Goal: Navigation & Orientation: Find specific page/section

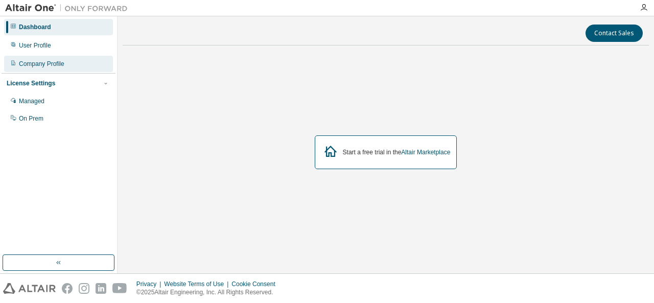
click at [49, 63] on div "Company Profile" at bounding box center [41, 64] width 45 height 8
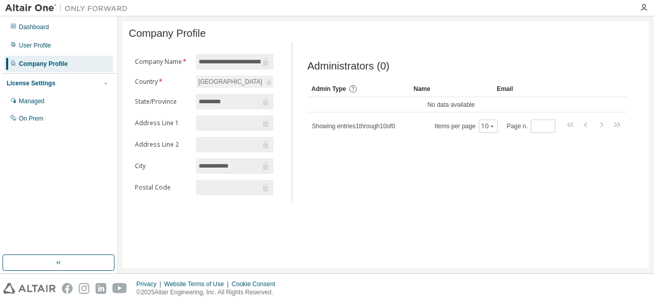
click at [232, 123] on input "text" at bounding box center [229, 123] width 61 height 10
click at [235, 191] on input "text" at bounding box center [229, 187] width 61 height 10
click at [61, 103] on div "Managed" at bounding box center [58, 101] width 109 height 16
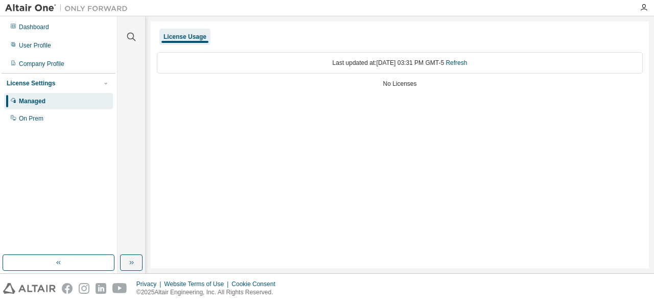
click at [397, 80] on div "No Licenses" at bounding box center [400, 84] width 486 height 8
click at [27, 122] on div "On Prem" at bounding box center [31, 118] width 25 height 8
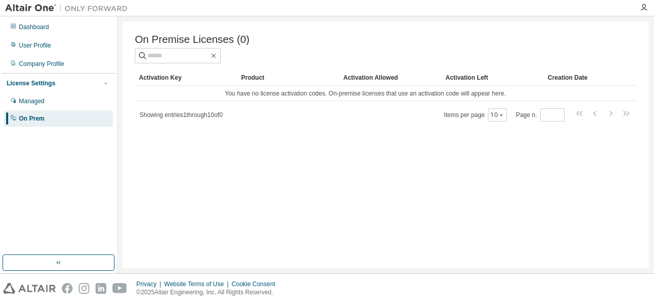
click at [257, 119] on div "Showing entries 1 through 10 of 0 Items per page 10 Page n. *" at bounding box center [386, 114] width 502 height 15
click at [37, 63] on div "Company Profile" at bounding box center [41, 64] width 45 height 8
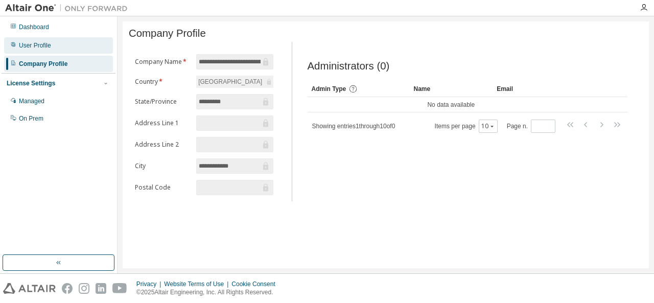
click at [42, 47] on div "User Profile" at bounding box center [35, 45] width 32 height 8
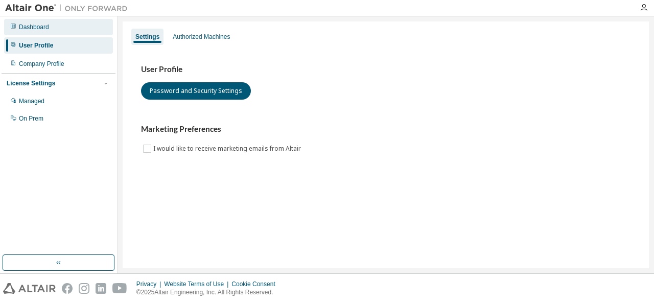
click at [44, 25] on div "Dashboard" at bounding box center [34, 27] width 30 height 8
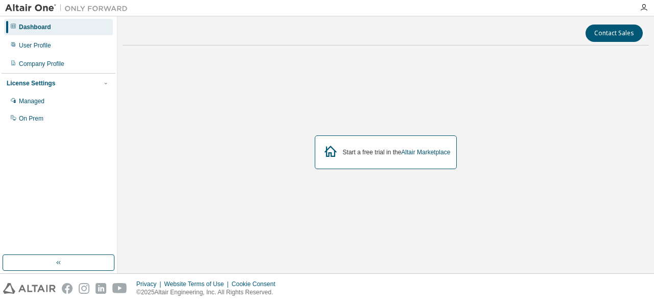
click at [367, 146] on div "Start a free trial in the Altair Marketplace" at bounding box center [386, 152] width 143 height 34
click at [404, 162] on div "Start a free trial in the Altair Marketplace" at bounding box center [386, 152] width 143 height 34
click at [417, 153] on link "Altair Marketplace" at bounding box center [425, 152] width 49 height 7
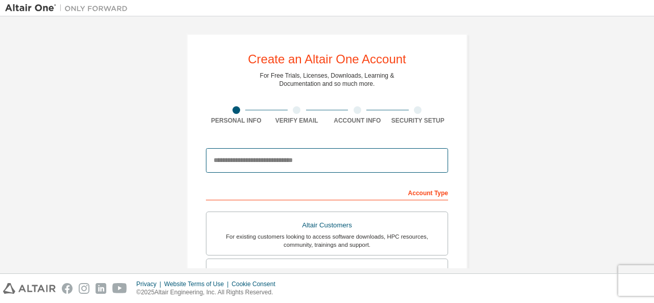
click at [278, 159] on input "email" at bounding box center [327, 160] width 242 height 25
paste input "******"
drag, startPoint x: 268, startPoint y: 152, endPoint x: 144, endPoint y: 166, distance: 124.4
click at [148, 166] on div "Create an Altair One Account For Free Trials, Licenses, Downloads, Learning & D…" at bounding box center [327, 291] width 644 height 541
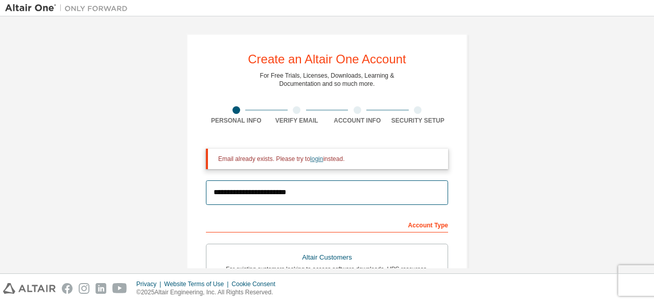
type input "**********"
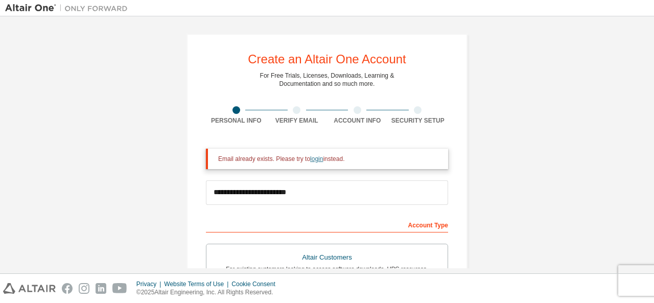
click at [314, 158] on link "login" at bounding box center [316, 158] width 13 height 7
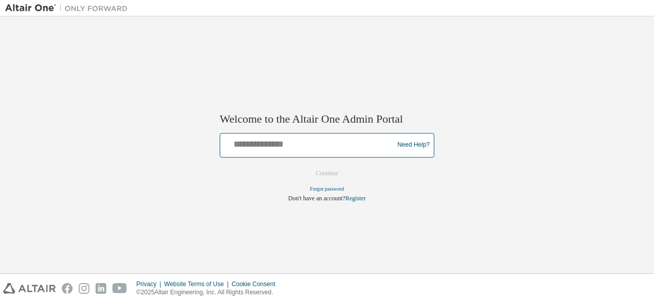
click at [281, 144] on input "text" at bounding box center [308, 142] width 168 height 15
paste input "**********"
type input "**********"
click at [305, 166] on button "Continue" at bounding box center [327, 173] width 44 height 15
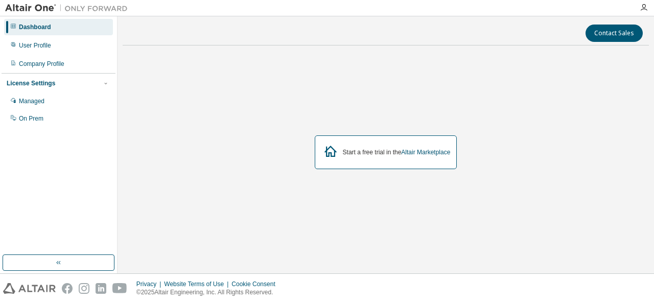
click at [430, 159] on div "Start a free trial in the Altair Marketplace" at bounding box center [386, 152] width 143 height 34
click at [429, 154] on link "Altair Marketplace" at bounding box center [425, 152] width 49 height 7
click at [40, 102] on div "Managed" at bounding box center [32, 101] width 26 height 8
